Goal: Find specific page/section: Find specific page/section

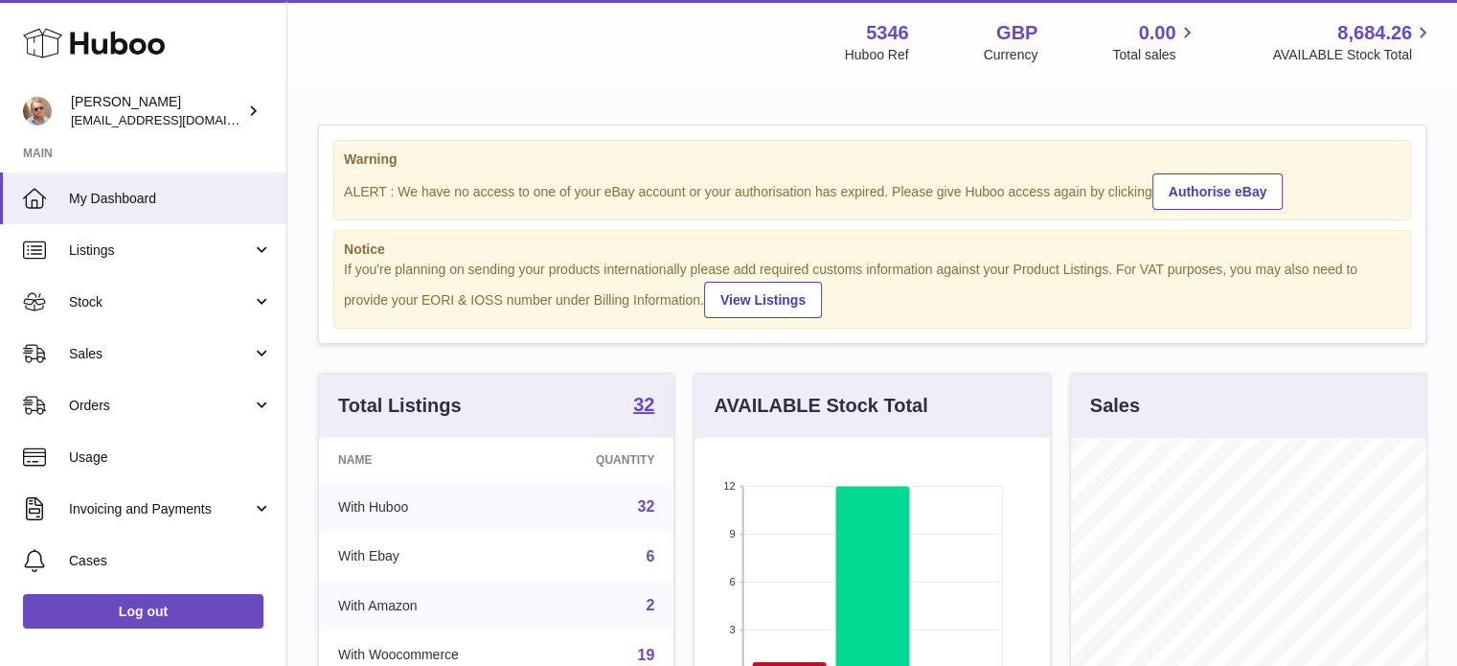
scroll to position [299, 355]
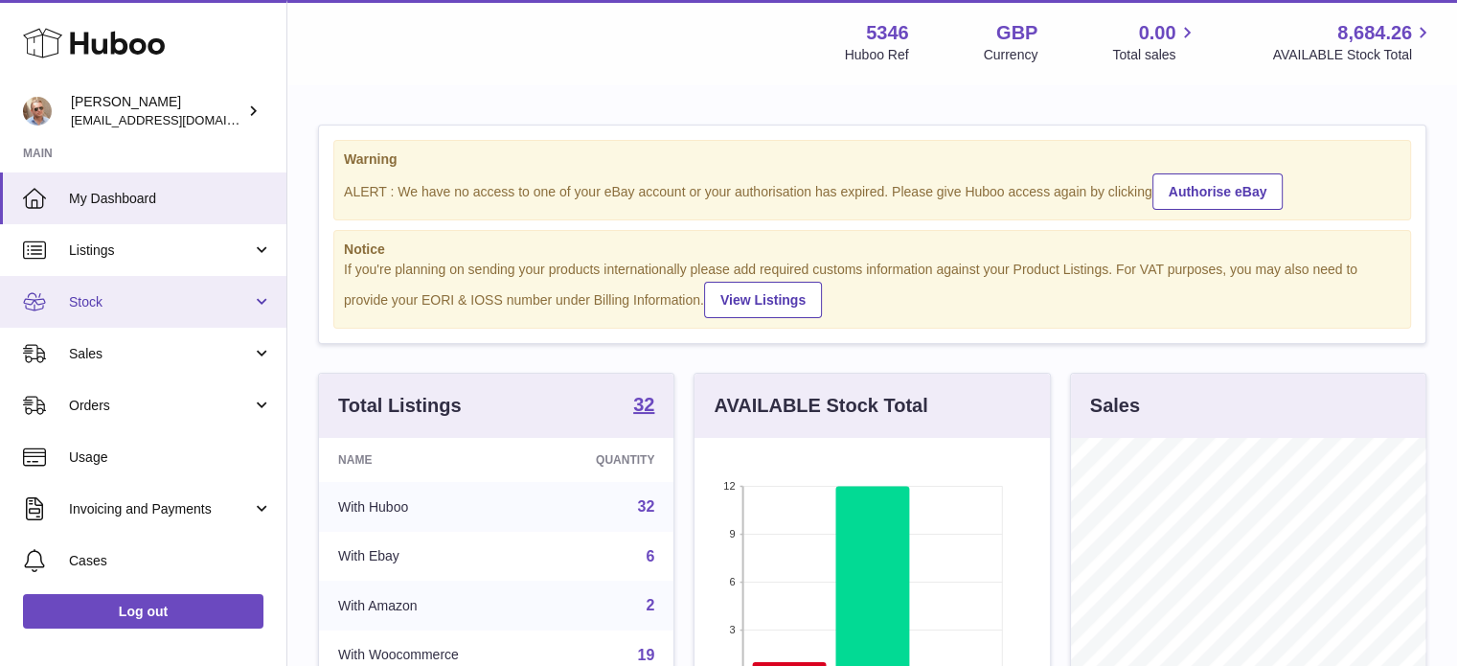
click at [130, 302] on span "Stock" at bounding box center [160, 302] width 183 height 18
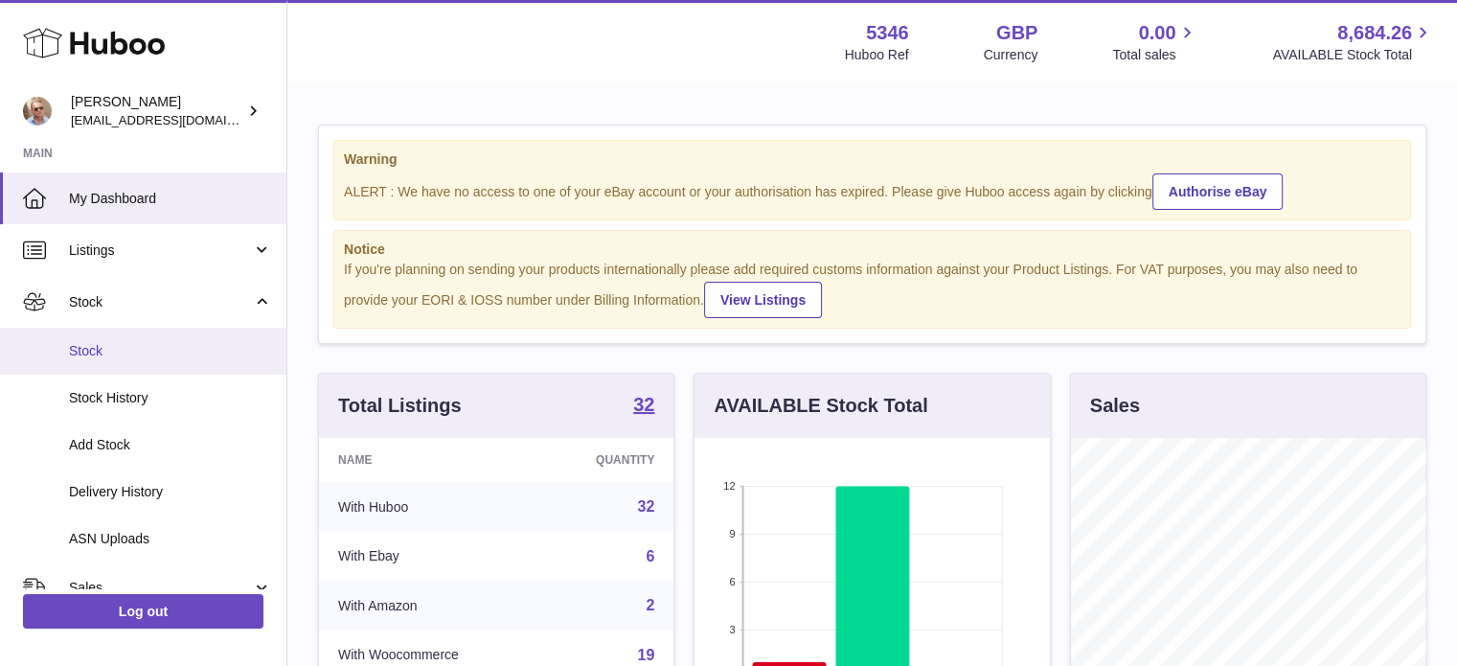
click at [108, 344] on span "Stock" at bounding box center [170, 351] width 203 height 18
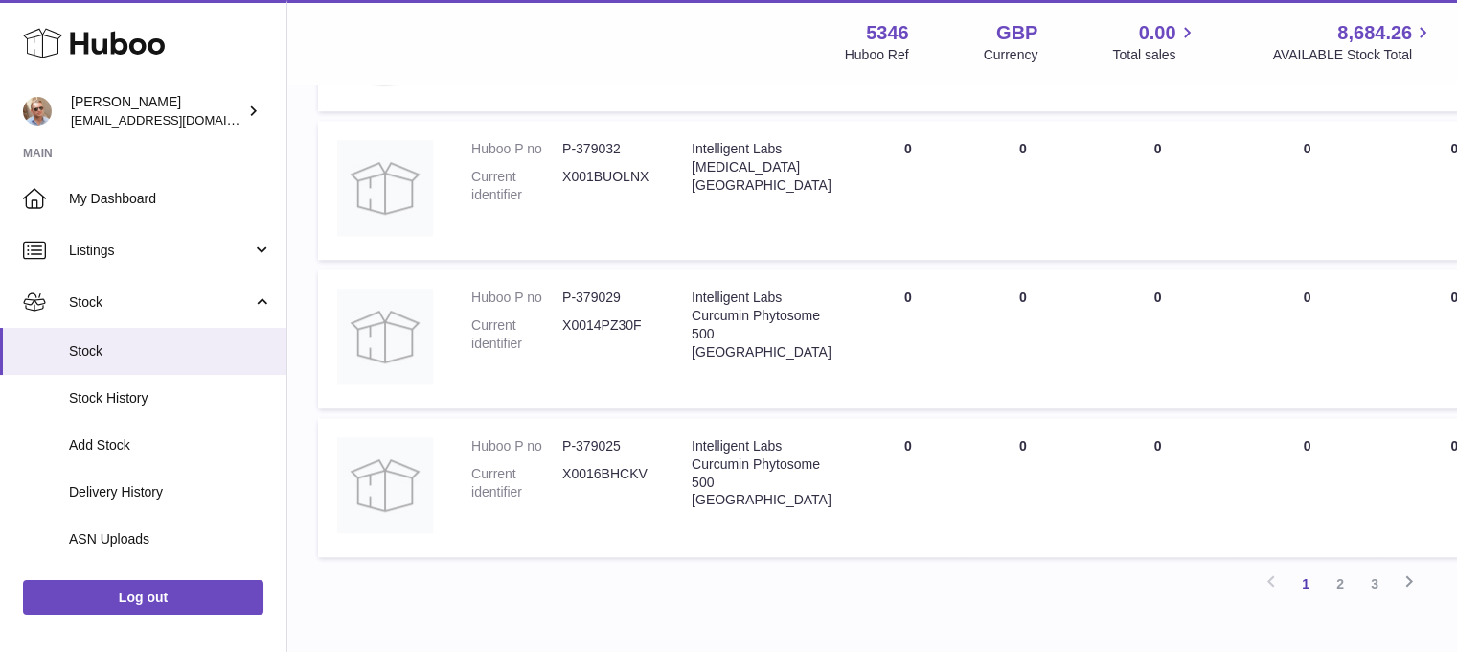
scroll to position [1821, 0]
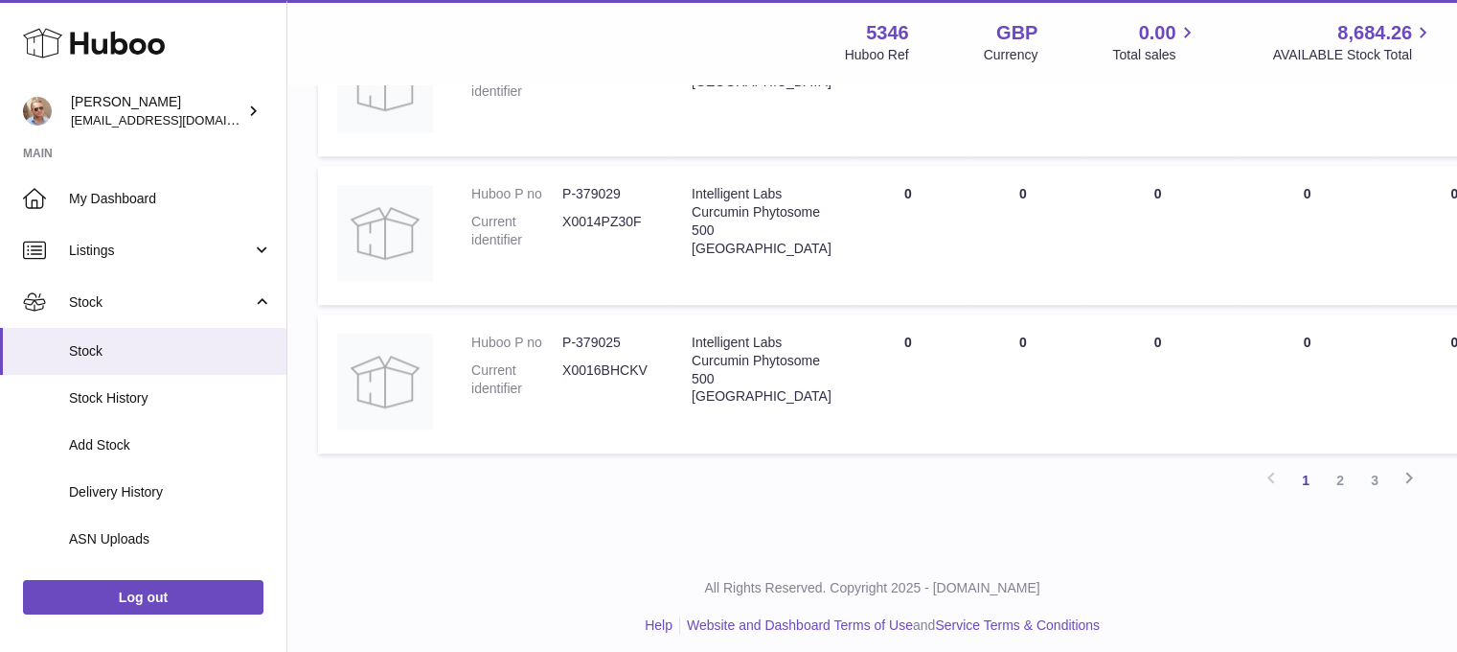
click at [1340, 493] on link "2" at bounding box center [1340, 480] width 34 height 34
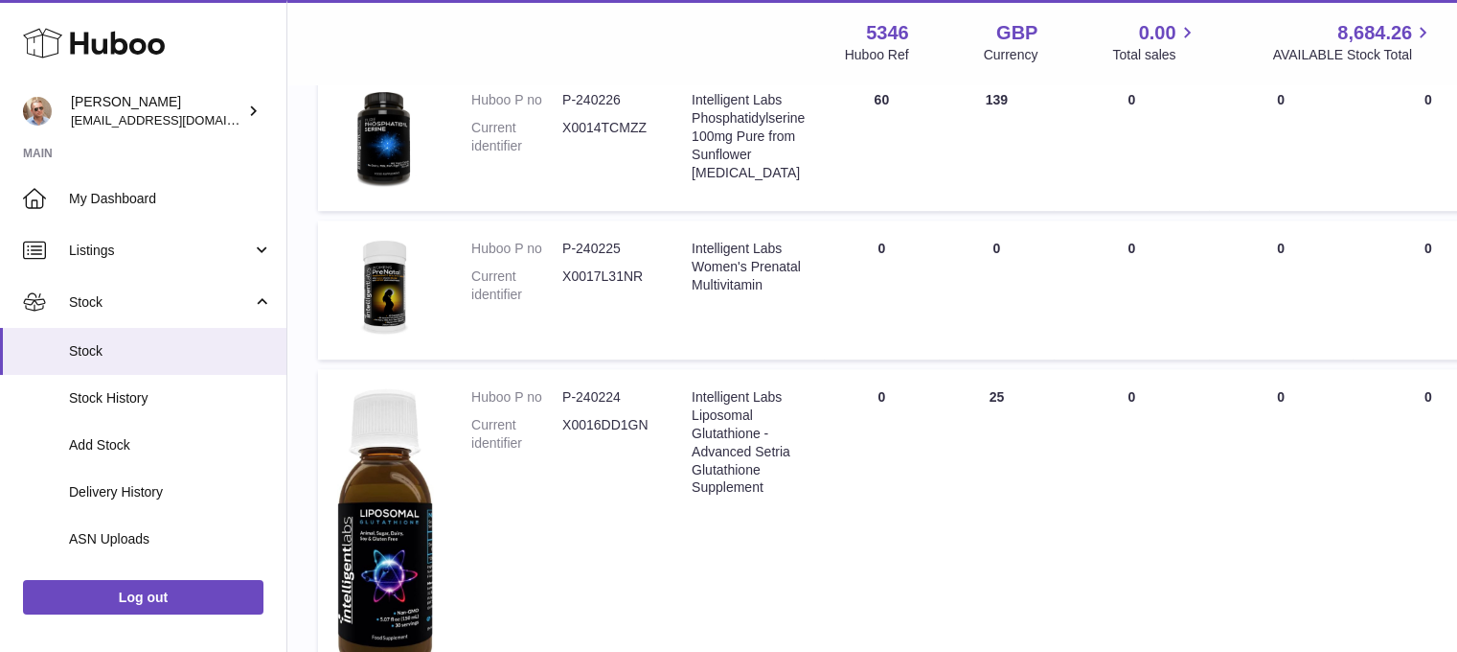
scroll to position [1428, 0]
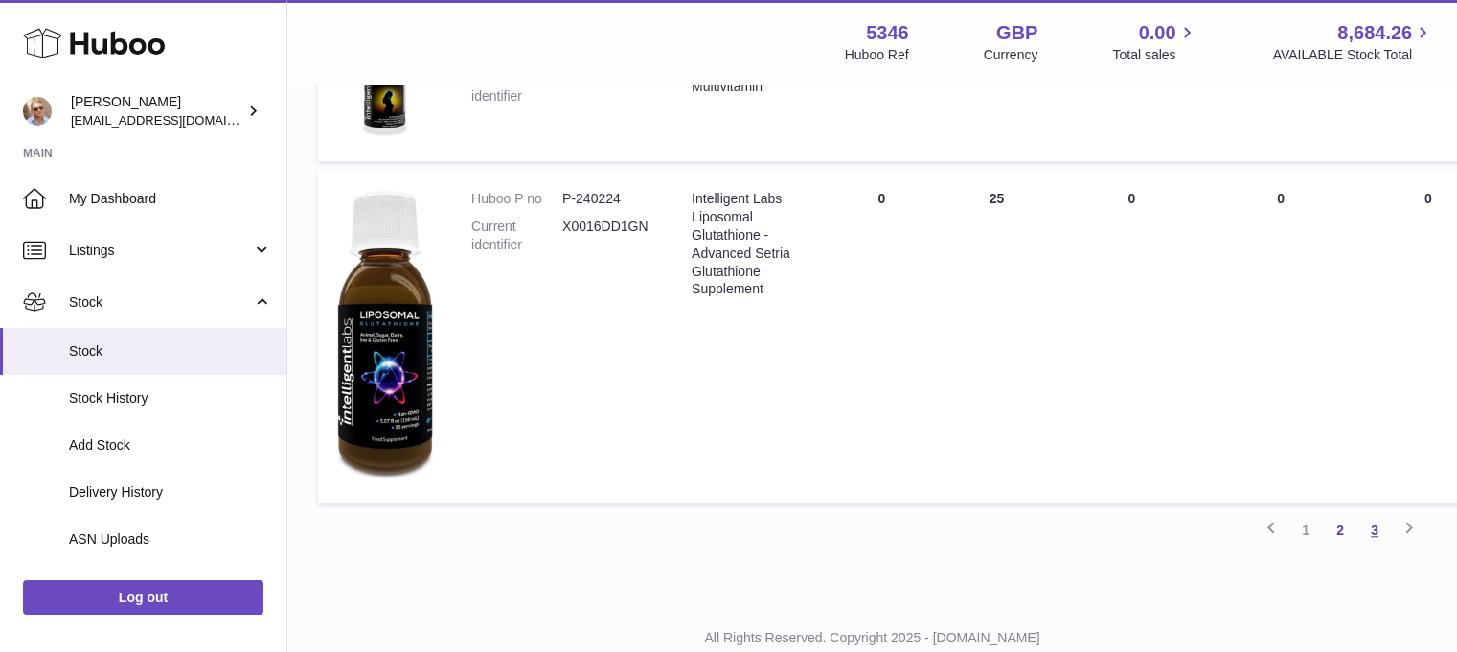
click at [1368, 520] on link "3" at bounding box center [1375, 530] width 34 height 34
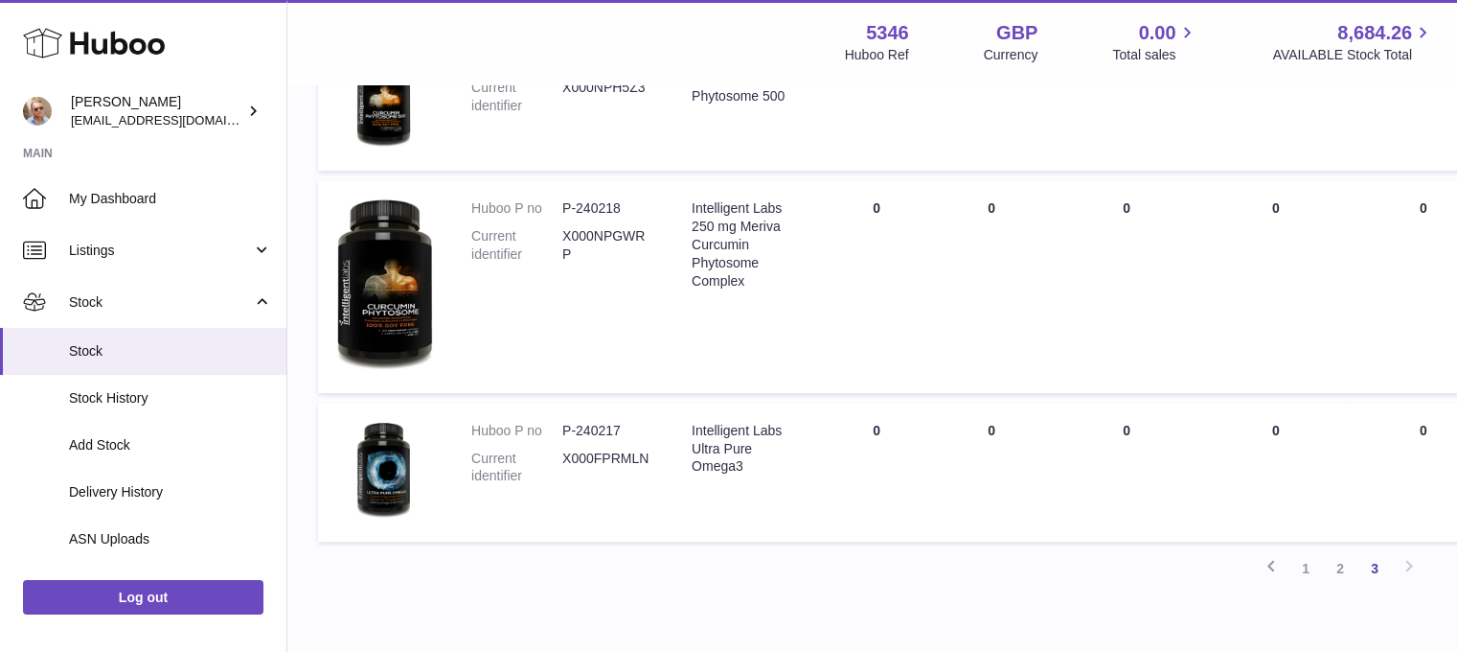
scroll to position [1140, 0]
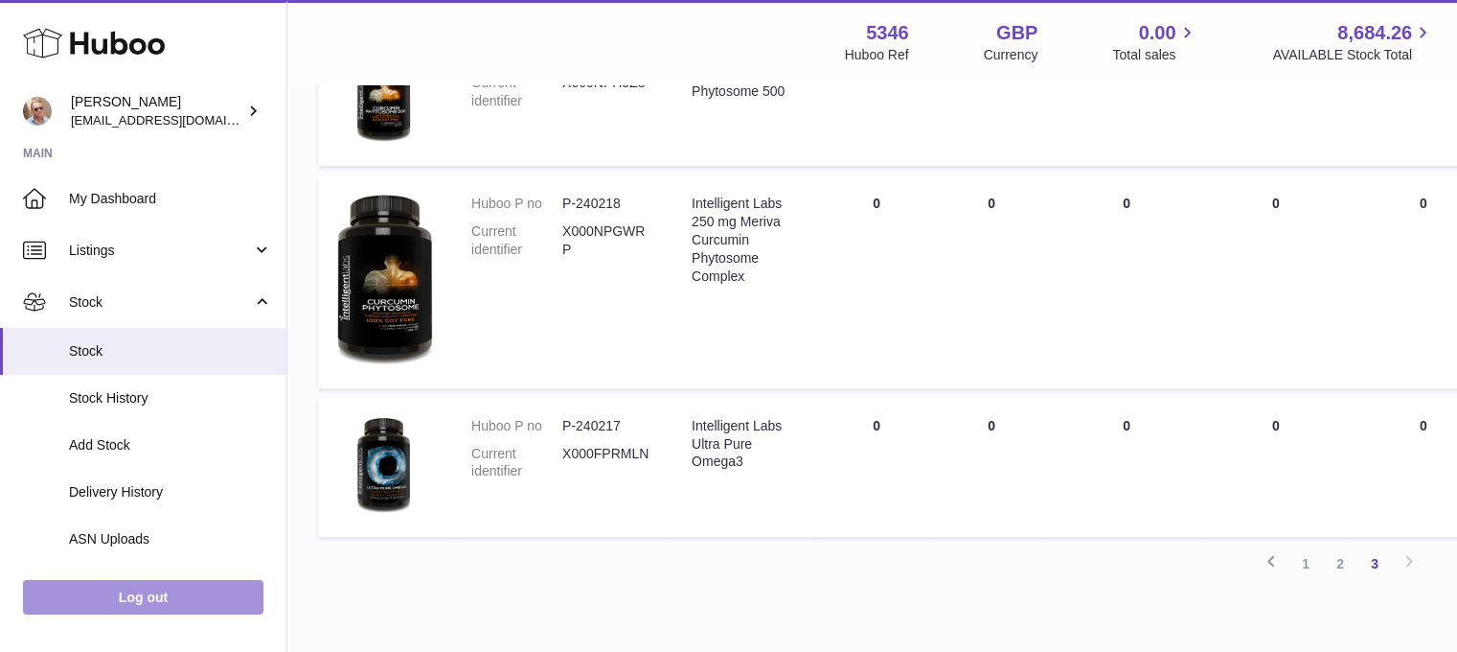
click at [162, 605] on link "Log out" at bounding box center [143, 597] width 241 height 34
